Goal: Use online tool/utility: Utilize a website feature to perform a specific function

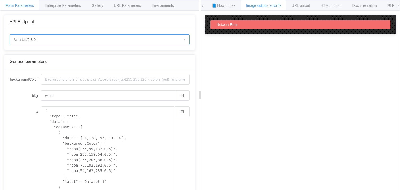
click at [43, 38] on input "/chart.js/2.8.0" at bounding box center [100, 39] width 180 height 10
click at [39, 52] on li "/chart" at bounding box center [100, 53] width 180 height 9
type input "/chart"
type input "20"
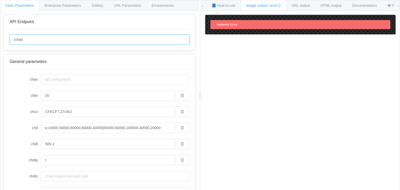
click at [55, 40] on input "/chart" at bounding box center [100, 39] width 180 height 10
click at [47, 63] on li "/chart.js/2.8.0" at bounding box center [100, 62] width 180 height 9
type input "/chart.js/2.8.0"
type input "white"
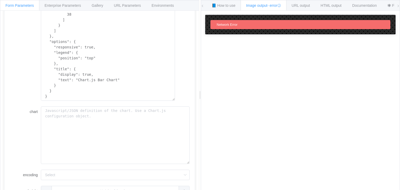
scroll to position [148, 0]
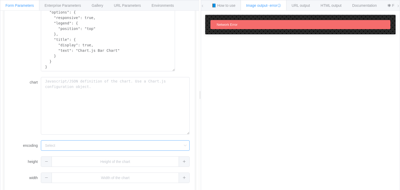
click at [57, 147] on input "encoding" at bounding box center [115, 145] width 149 height 10
click at [58, 167] on span "base64" at bounding box center [52, 169] width 12 height 4
type input "base64"
click at [134, 162] on input "text" at bounding box center [115, 161] width 149 height 10
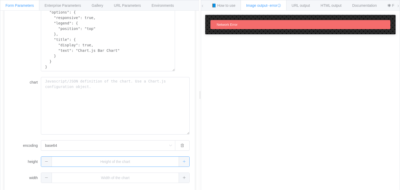
click at [182, 162] on icon at bounding box center [183, 161] width 3 height 3
type input "1"
click at [181, 162] on button "button" at bounding box center [182, 161] width 15 height 10
click at [182, 162] on icon at bounding box center [183, 161] width 3 height 3
type input "1"
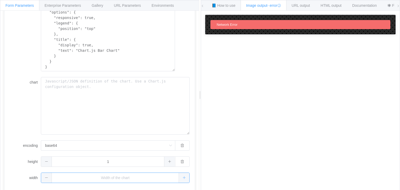
click at [179, 175] on span at bounding box center [184, 178] width 11 height 10
click at [168, 180] on span at bounding box center [169, 178] width 11 height 10
type input "2"
click at [168, 162] on icon at bounding box center [169, 161] width 3 height 3
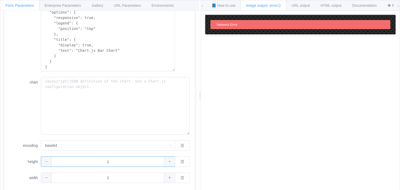
type input "2"
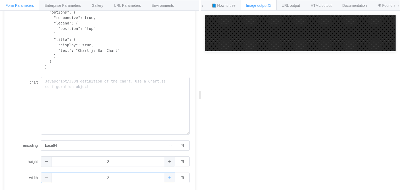
click at [168, 176] on icon at bounding box center [169, 177] width 3 height 3
type input "3"
click at [168, 162] on icon at bounding box center [169, 161] width 3 height 3
type input "3"
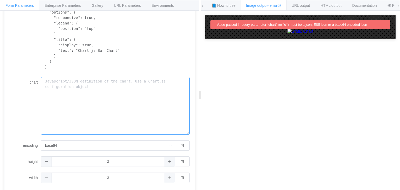
click at [68, 92] on textarea "chart" at bounding box center [115, 106] width 149 height 58
paste textarea "=image("[URL][DOMAIN_NAME]?"
type textarea "=image("[URL][DOMAIN_NAME]?"
